Goal: Transaction & Acquisition: Purchase product/service

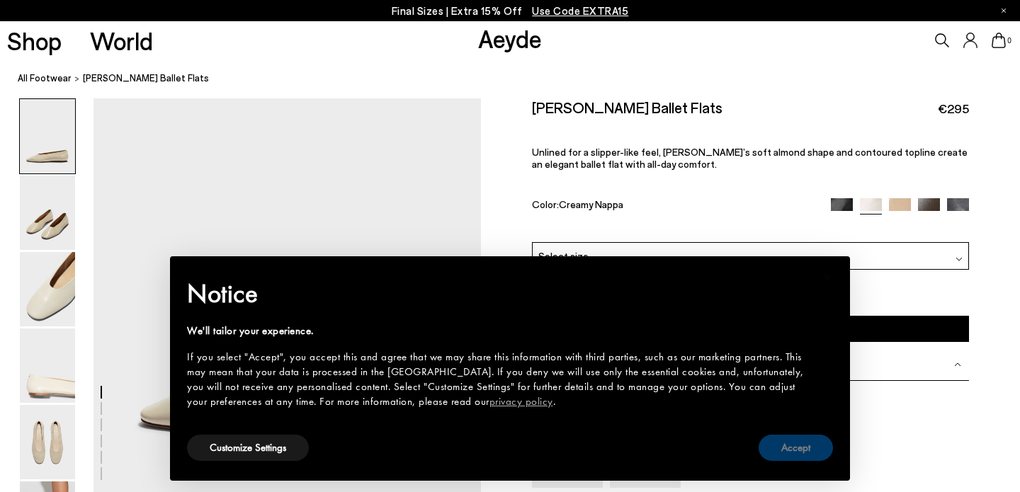
click at [802, 458] on button "Accept" at bounding box center [795, 448] width 74 height 26
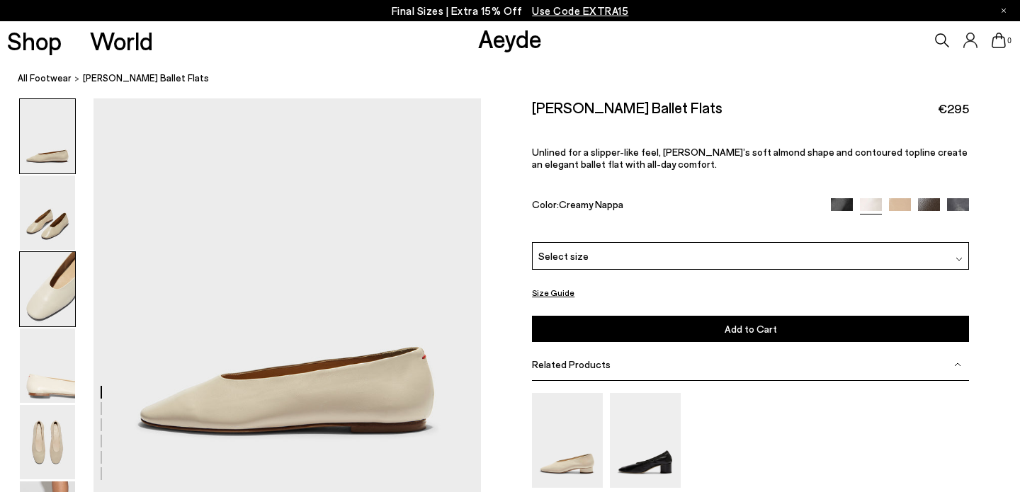
click at [35, 316] on img at bounding box center [47, 289] width 55 height 74
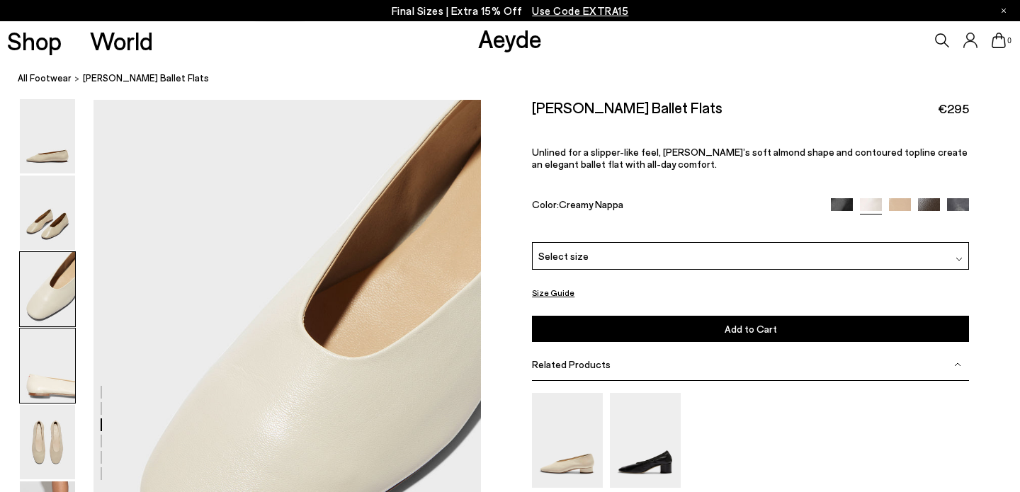
click at [40, 358] on img at bounding box center [47, 366] width 55 height 74
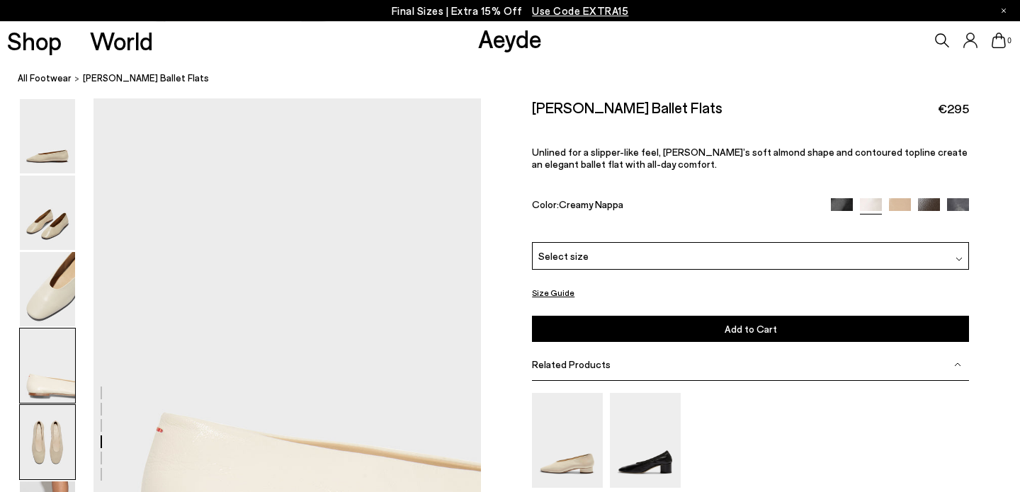
scroll to position [1434, 0]
click at [38, 305] on img at bounding box center [47, 289] width 55 height 74
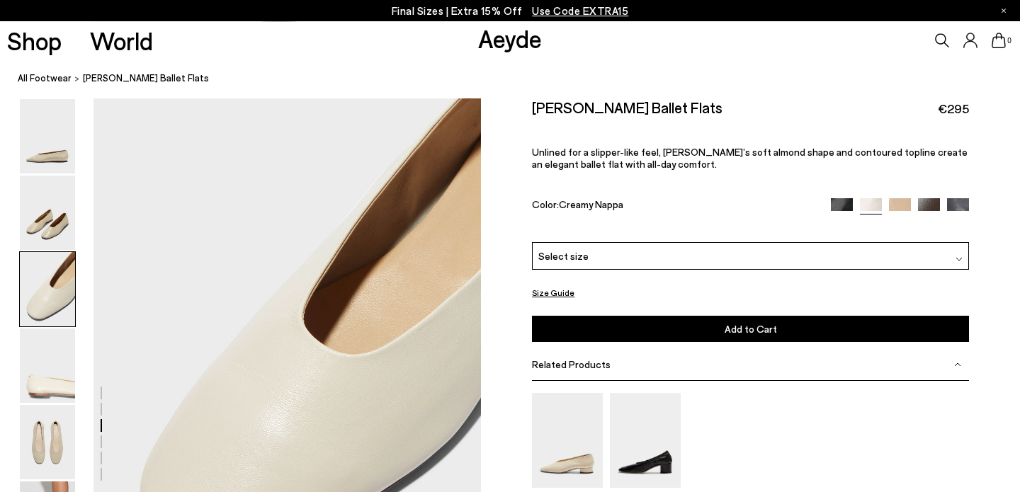
scroll to position [916, 0]
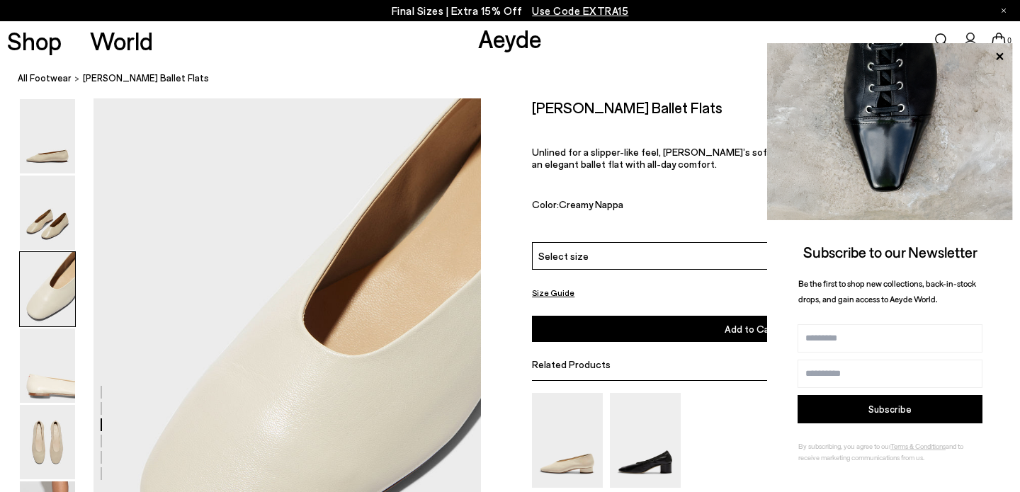
click at [569, 14] on span "Use Code EXTRA15" at bounding box center [580, 10] width 96 height 13
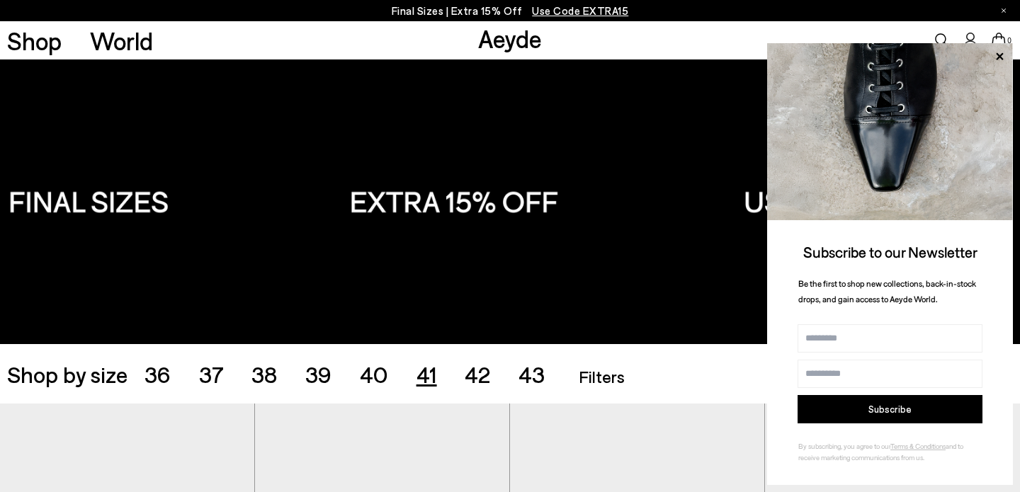
click at [428, 374] on span "41" at bounding box center [426, 373] width 21 height 27
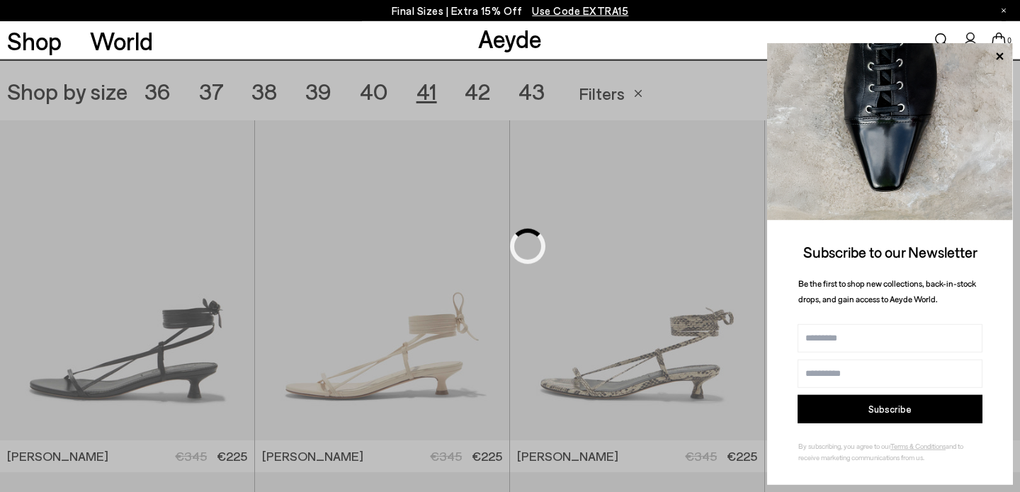
scroll to position [284, 0]
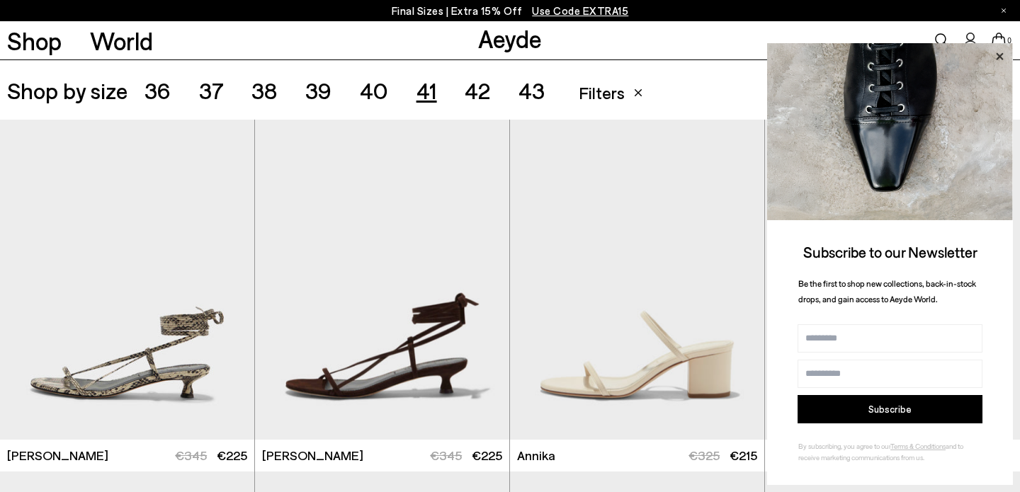
click at [997, 58] on icon at bounding box center [999, 56] width 18 height 18
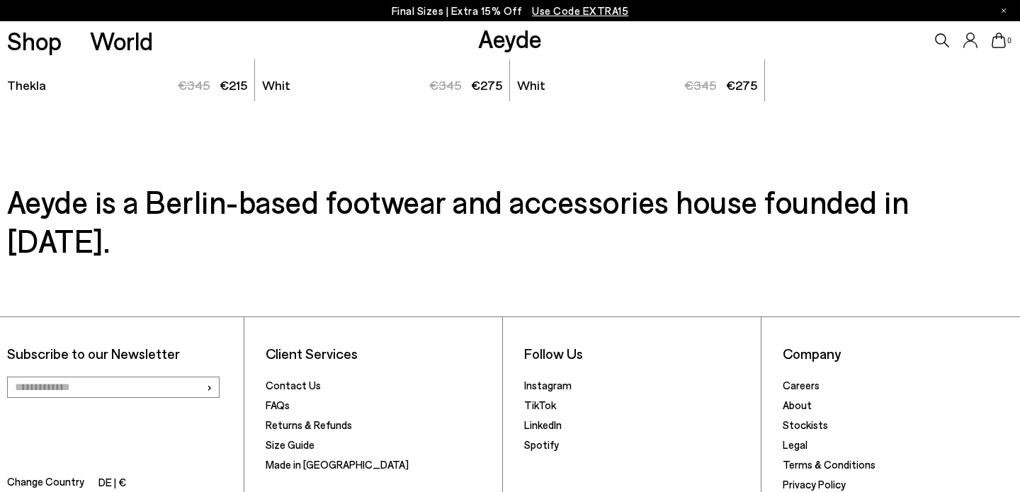
scroll to position [5228, 0]
